Goal: Check status: Check status

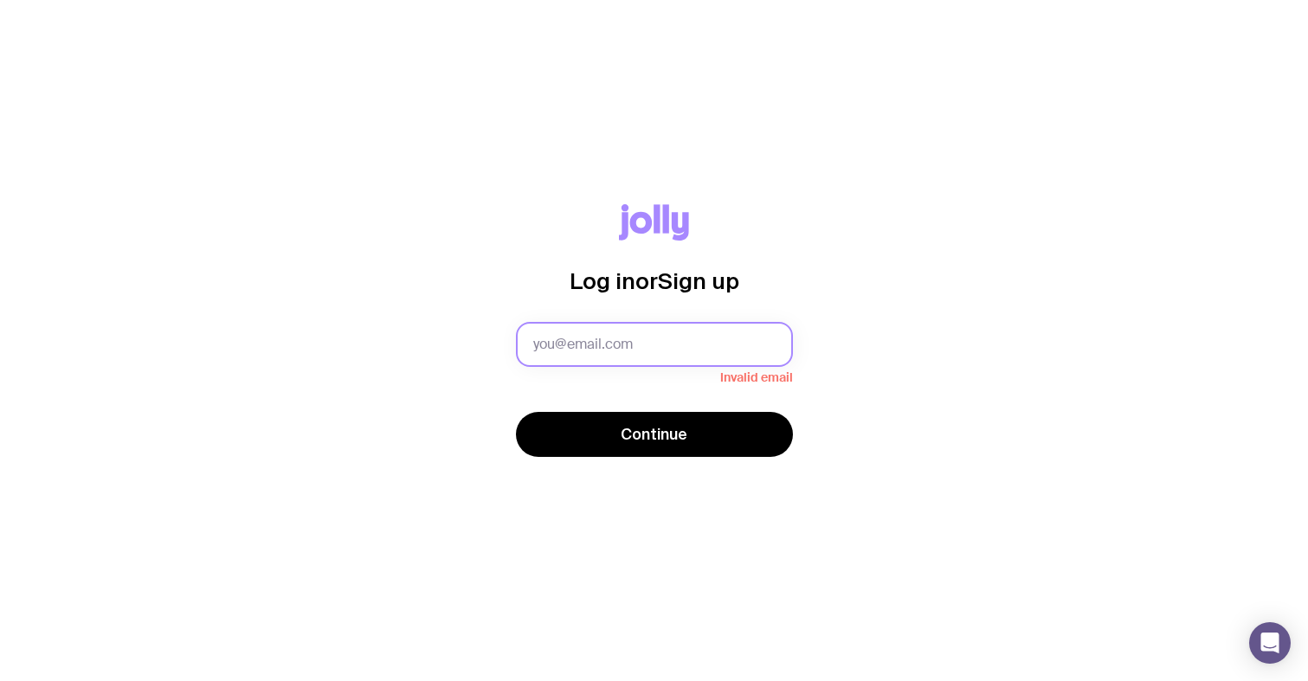
click at [710, 352] on input "text" at bounding box center [654, 344] width 277 height 45
type input "[PERSON_NAME].[PERSON_NAME]"
type input "[PERSON_NAME][EMAIL_ADDRESS][PERSON_NAME][DOMAIN_NAME]"
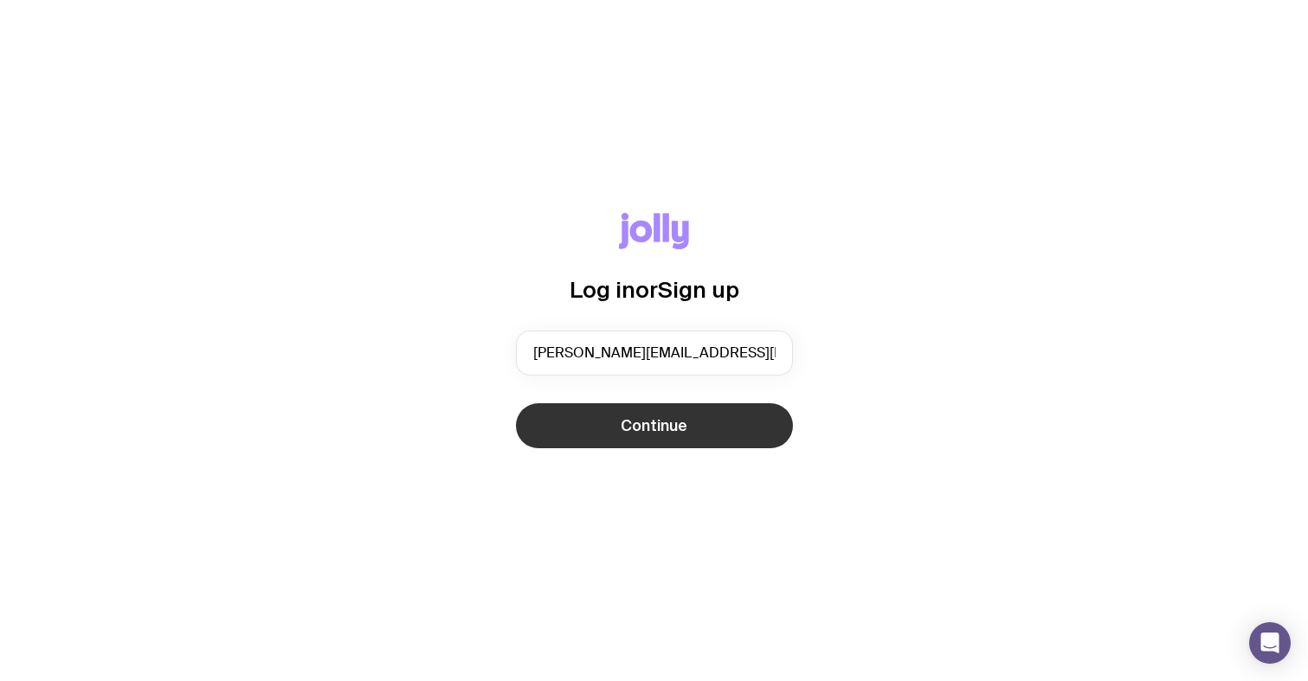
click at [609, 427] on button "Continue" at bounding box center [654, 425] width 277 height 45
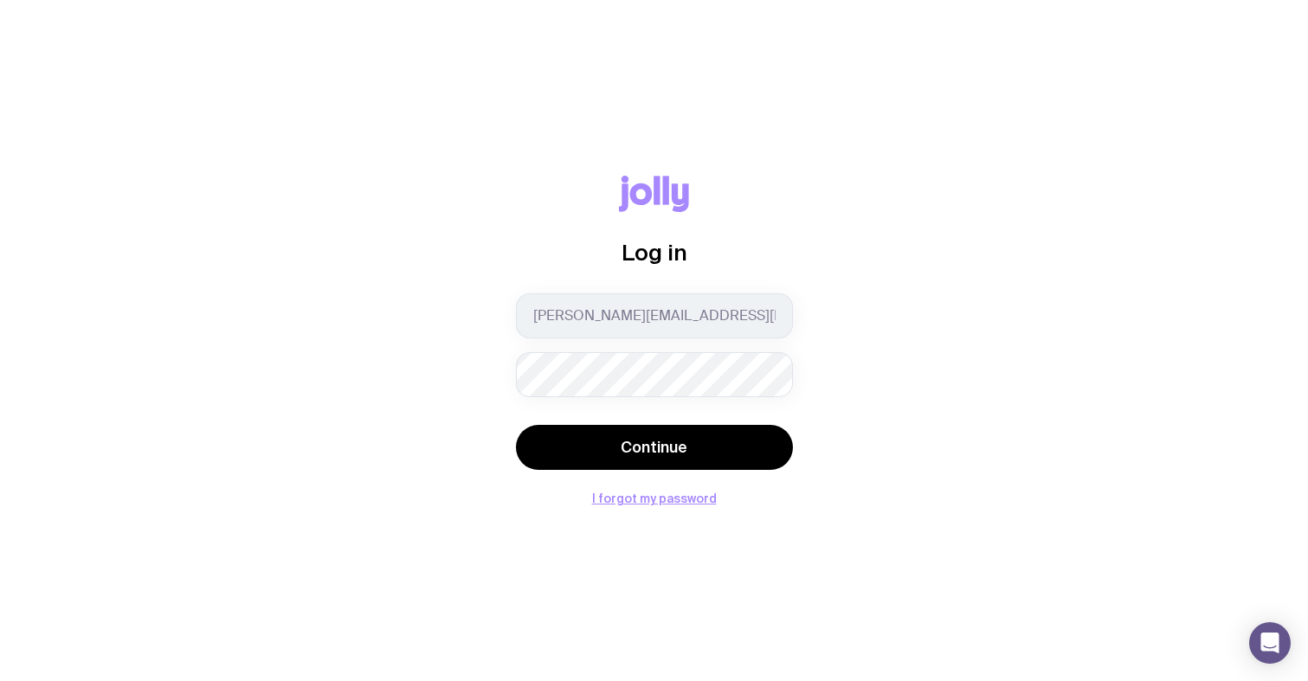
click at [654, 447] on button "Continue" at bounding box center [654, 447] width 277 height 45
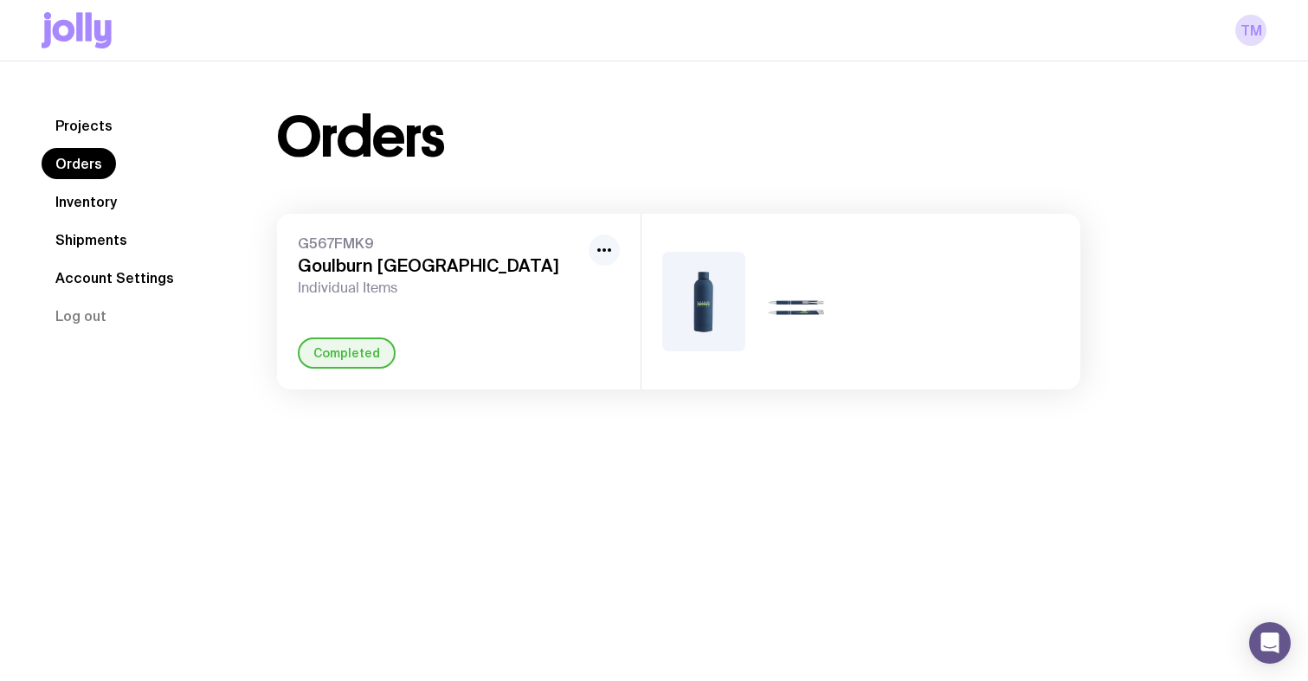
click at [597, 254] on icon "button" at bounding box center [604, 250] width 21 height 21
click at [481, 239] on span "G567FMK9" at bounding box center [440, 243] width 284 height 17
click at [108, 243] on link "Shipments" at bounding box center [92, 239] width 100 height 31
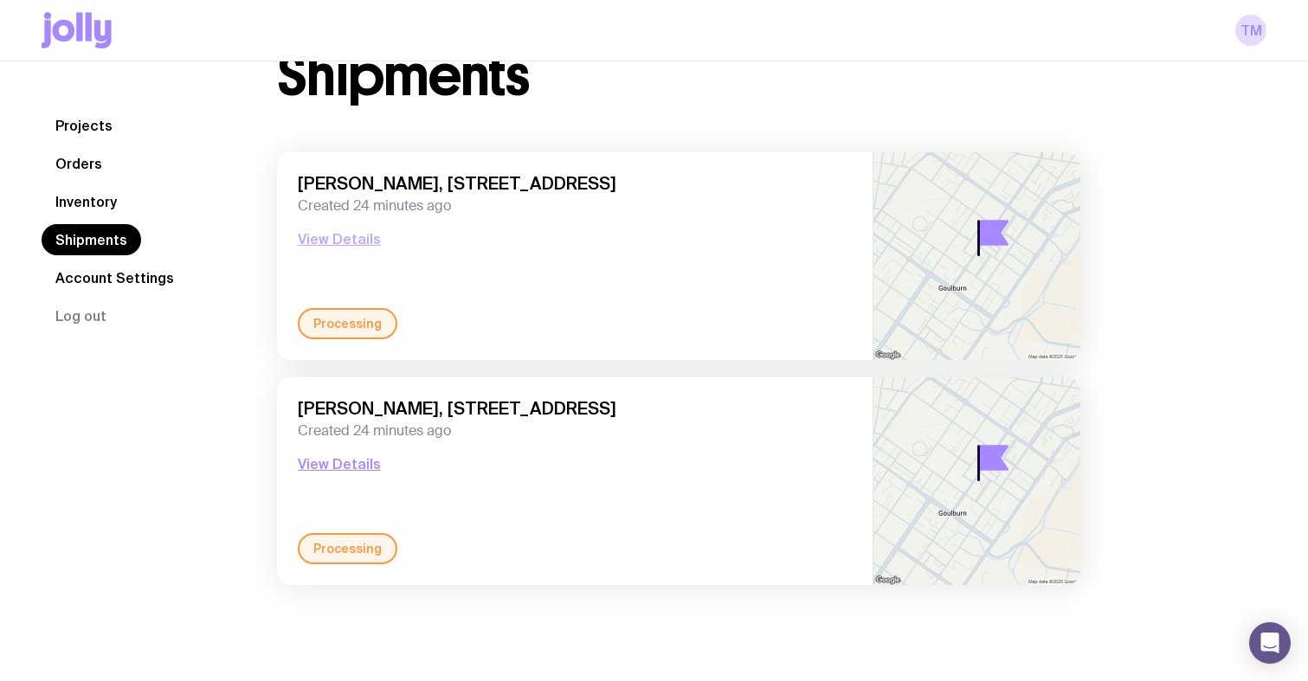
scroll to position [61, 0]
click at [343, 242] on button "View Details" at bounding box center [339, 239] width 83 height 21
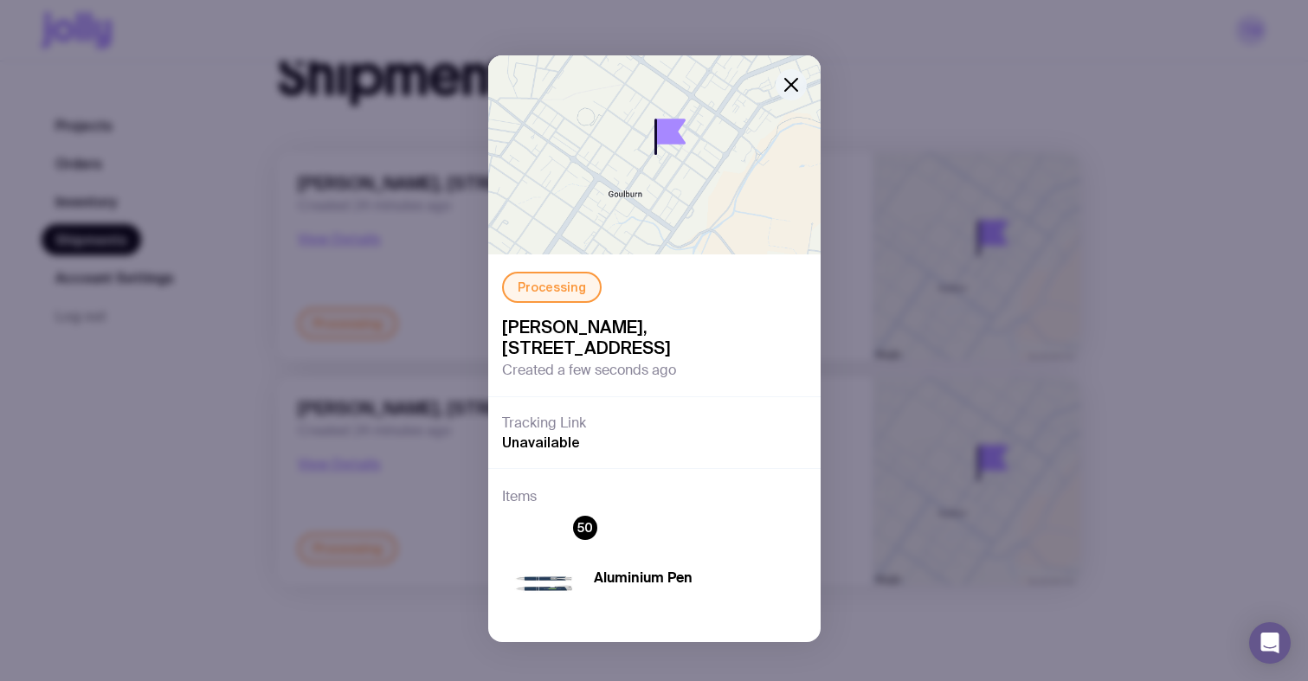
click at [790, 82] on icon "button" at bounding box center [791, 84] width 21 height 21
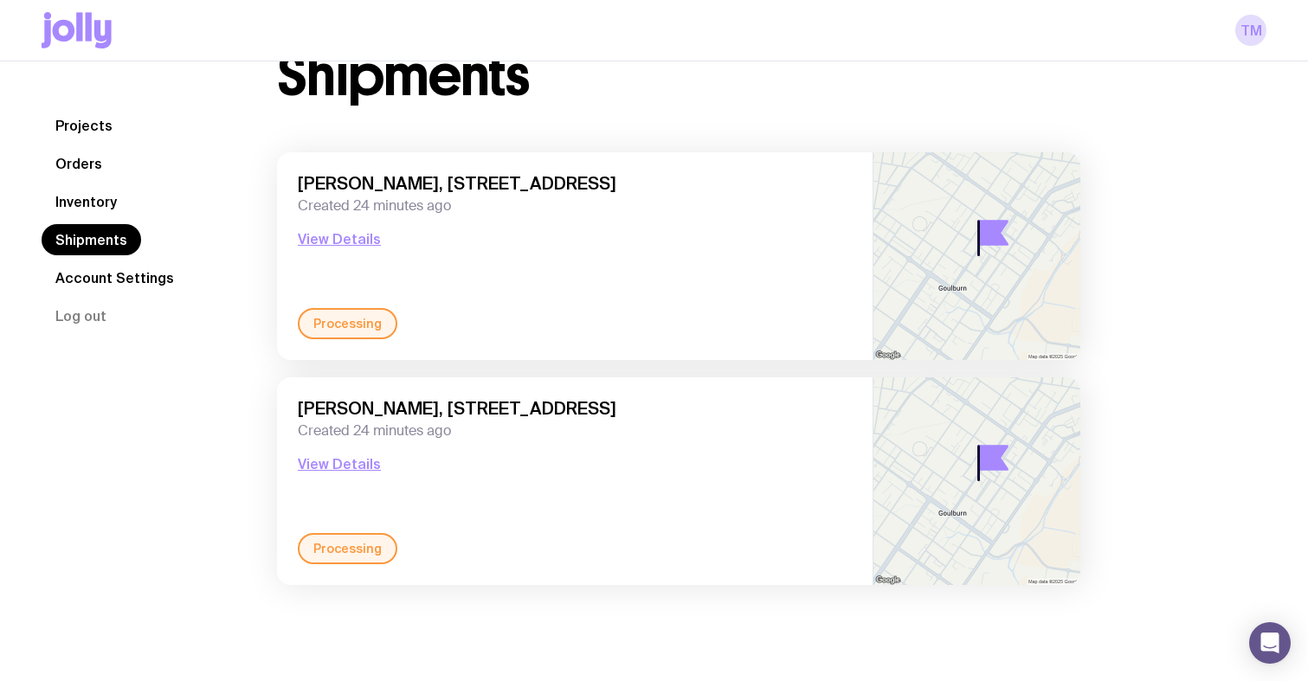
click at [368, 544] on div "Processing" at bounding box center [348, 548] width 100 height 31
click at [339, 474] on button "View Details" at bounding box center [339, 464] width 83 height 21
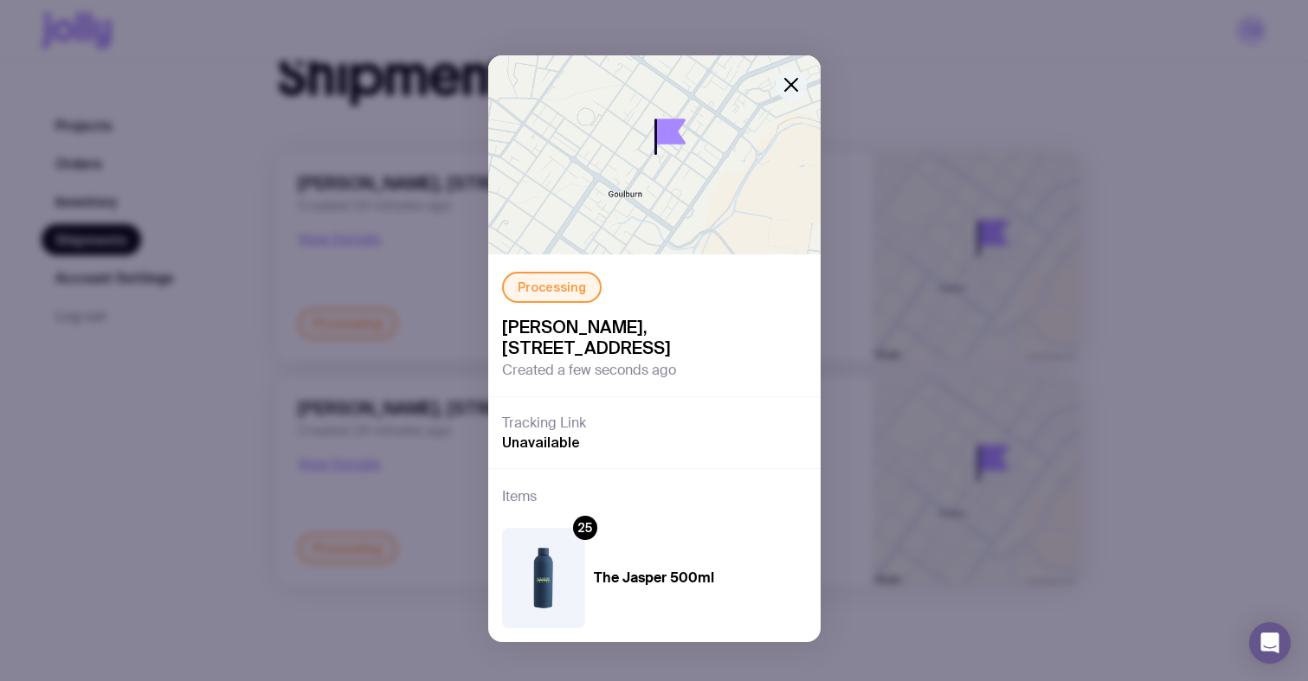
click at [797, 87] on icon "button" at bounding box center [791, 84] width 21 height 21
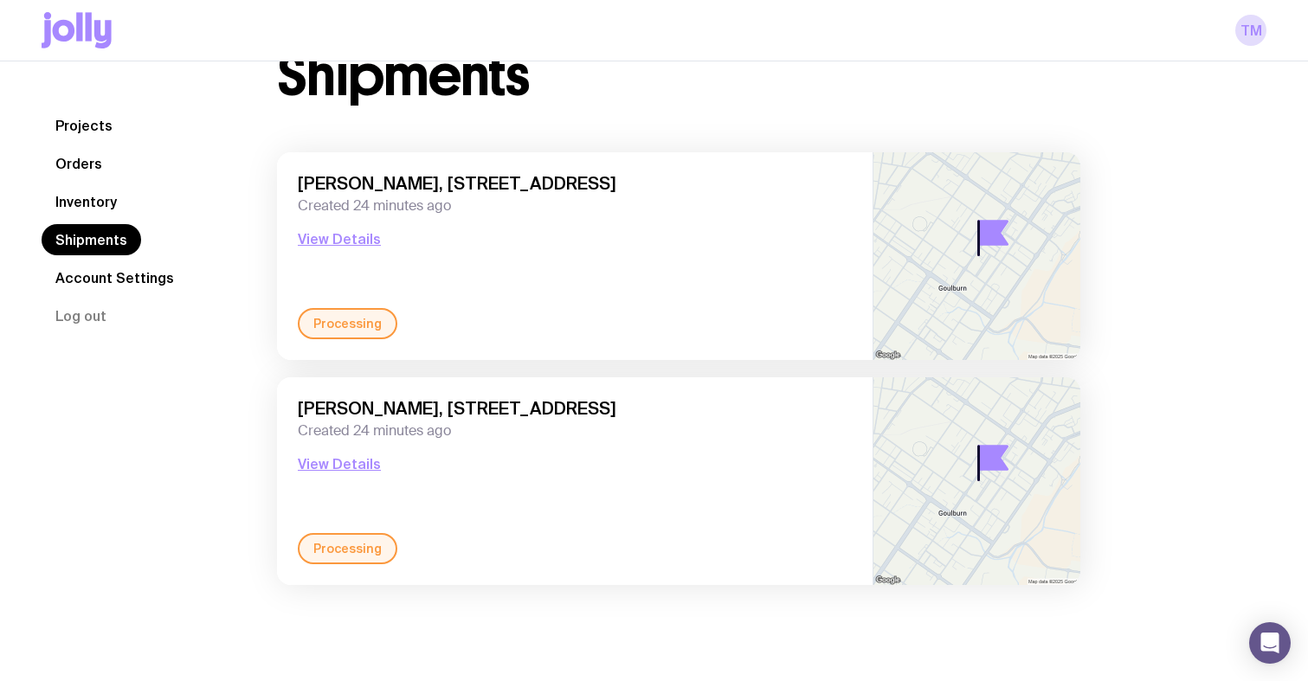
click at [86, 128] on link "Projects" at bounding box center [84, 125] width 85 height 31
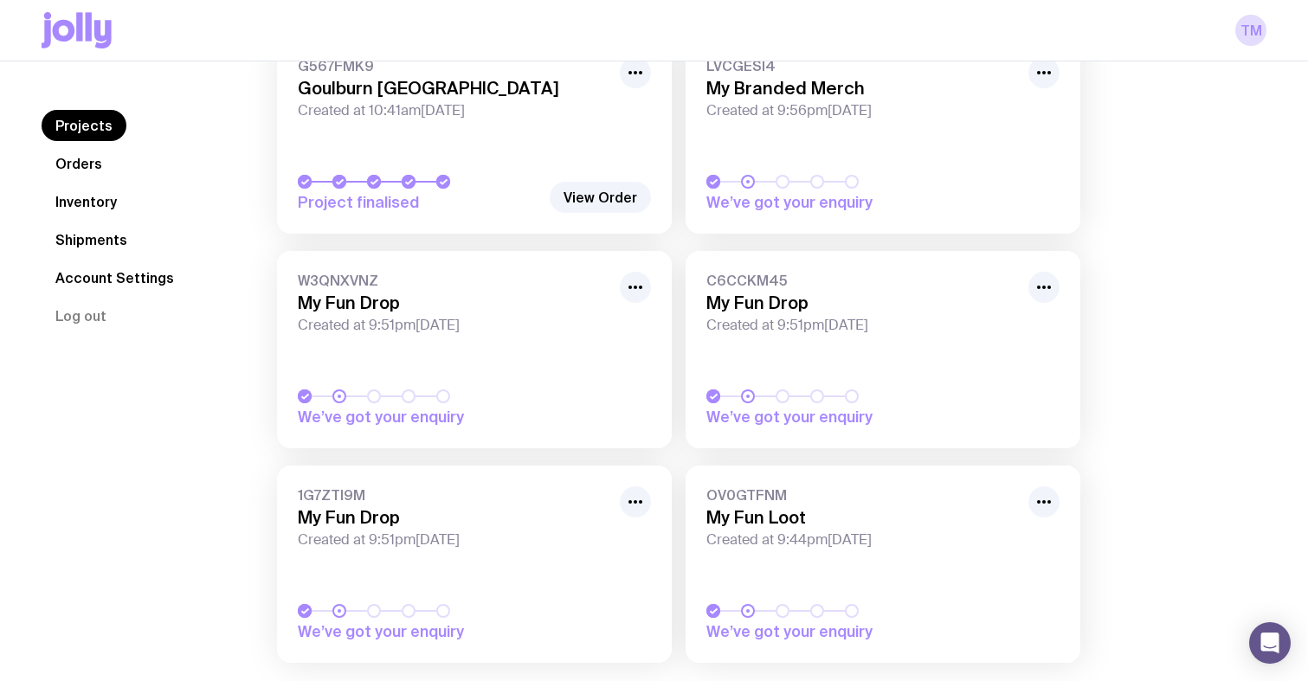
scroll to position [148, 0]
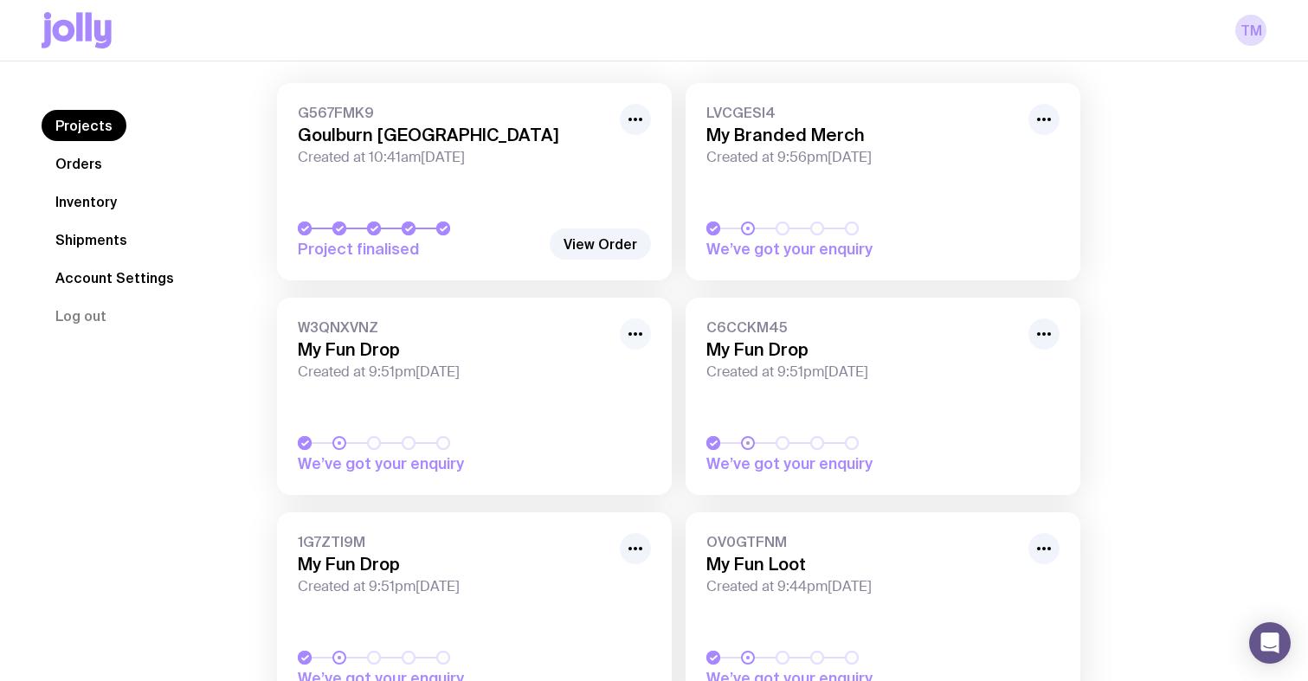
click at [637, 325] on icon "button" at bounding box center [635, 334] width 21 height 21
click at [578, 394] on button "Unhide" at bounding box center [595, 399] width 83 height 17
click at [634, 336] on icon "button" at bounding box center [635, 335] width 21 height 21
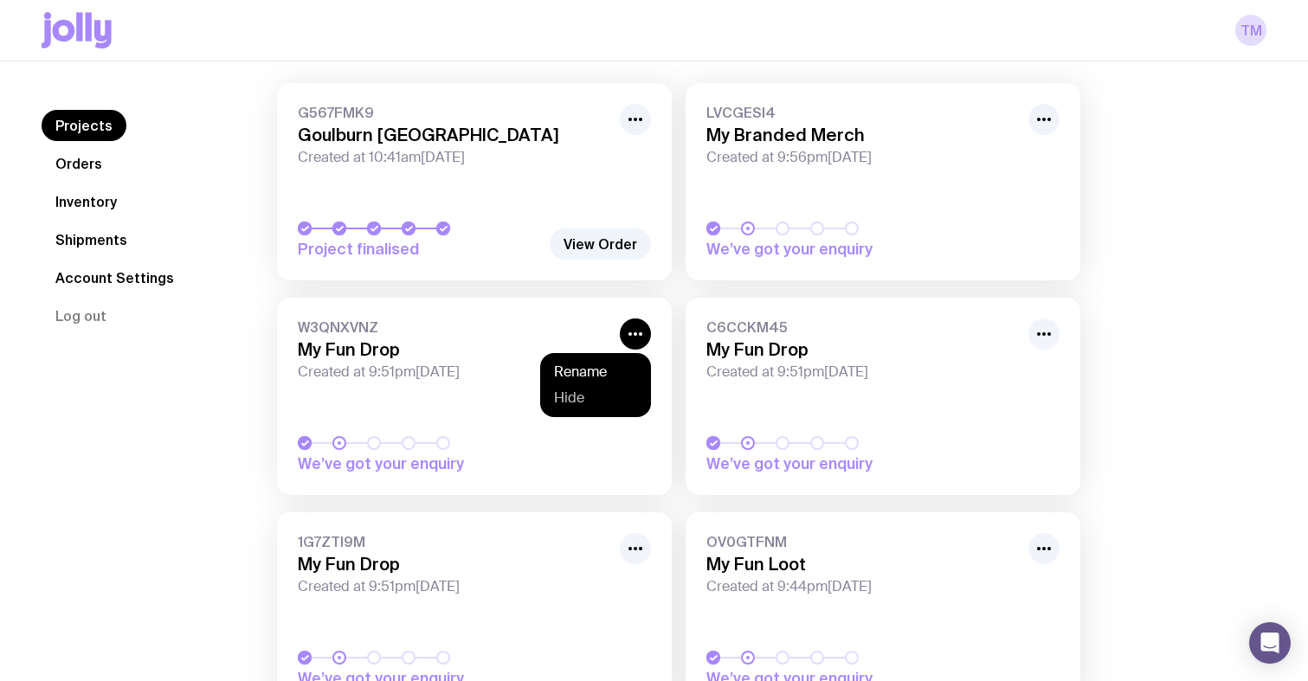
click at [584, 397] on button "Hide" at bounding box center [595, 398] width 83 height 17
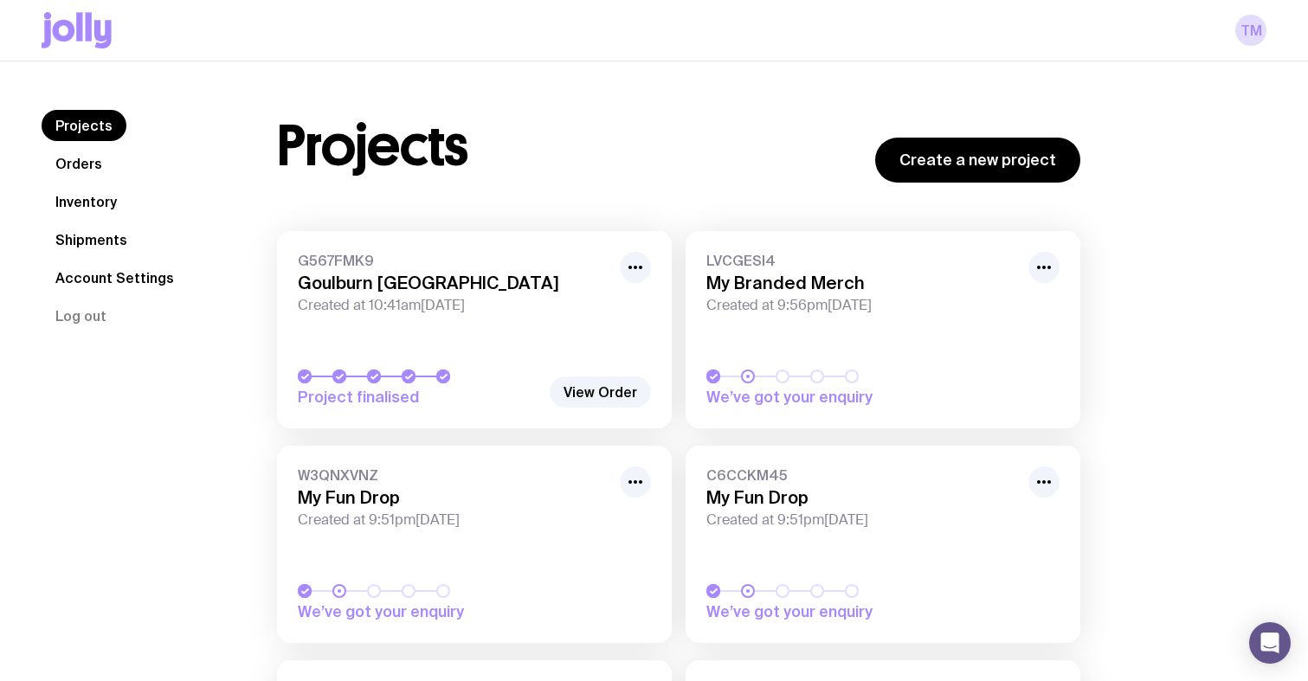
scroll to position [0, 0]
